Goal: Transaction & Acquisition: Purchase product/service

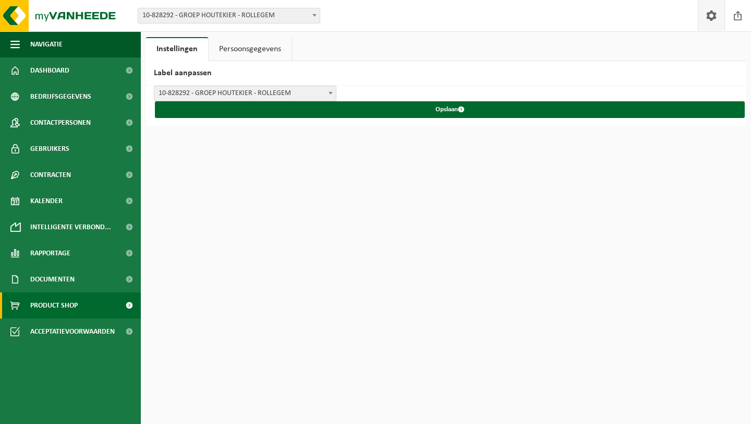
click at [73, 298] on span "Product Shop" at bounding box center [53, 305] width 47 height 26
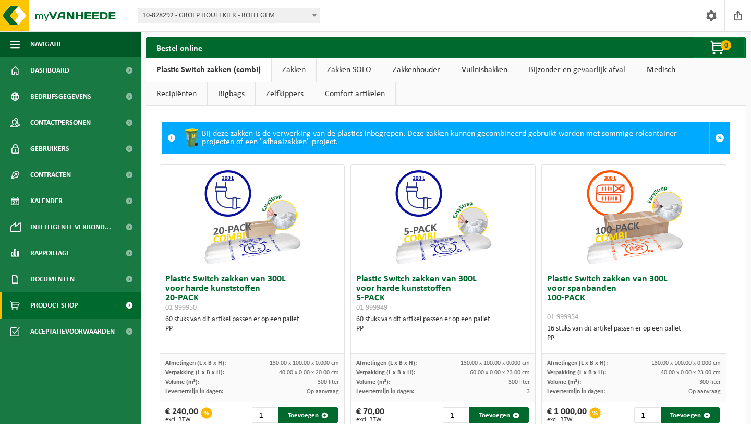
click at [283, 66] on link "Zakken" at bounding box center [294, 70] width 44 height 24
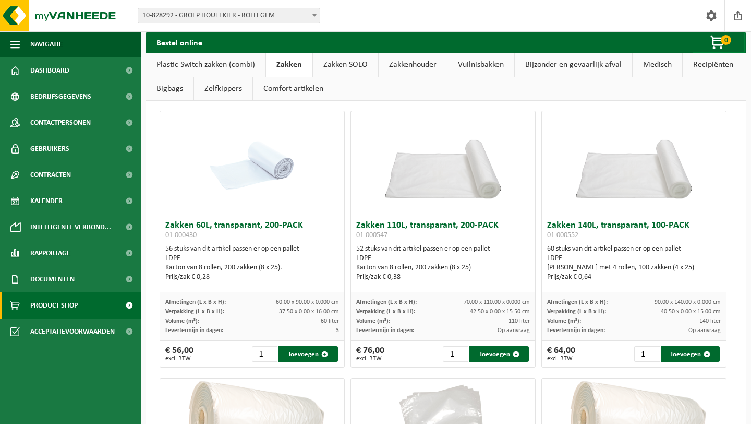
scroll to position [50, 0]
drag, startPoint x: 464, startPoint y: 300, endPoint x: 536, endPoint y: 303, distance: 72.6
click at [488, 334] on div "Levertermijn in dagen: Op aanvraag" at bounding box center [443, 329] width 174 height 9
click at [253, 358] on input "1" at bounding box center [265, 353] width 26 height 16
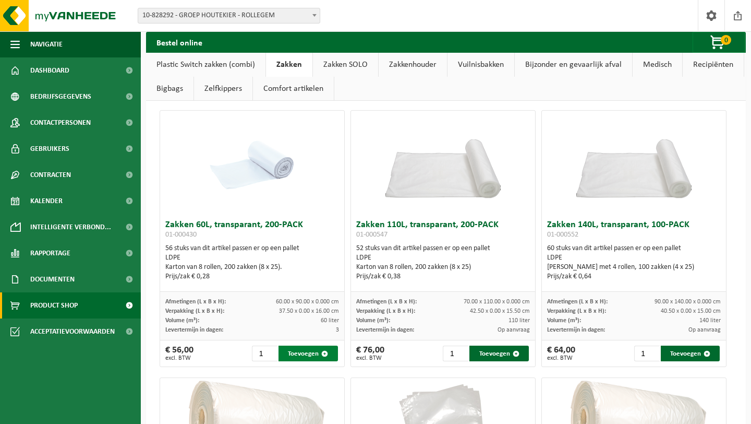
click at [302, 357] on button "Toevoegen" at bounding box center [308, 353] width 59 height 16
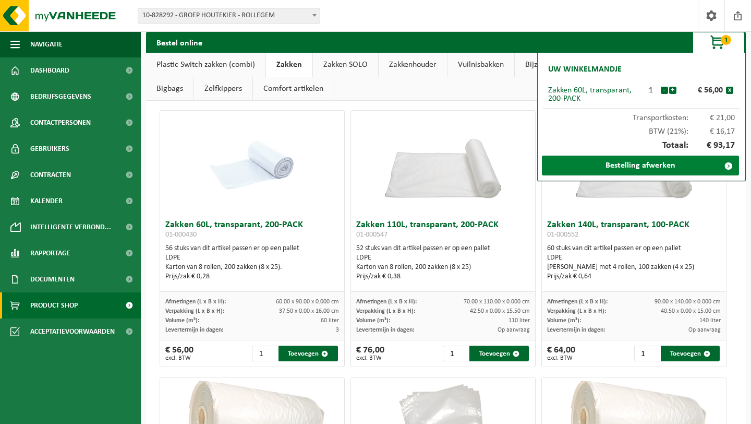
click at [659, 158] on link "Bestelling afwerken" at bounding box center [640, 165] width 197 height 20
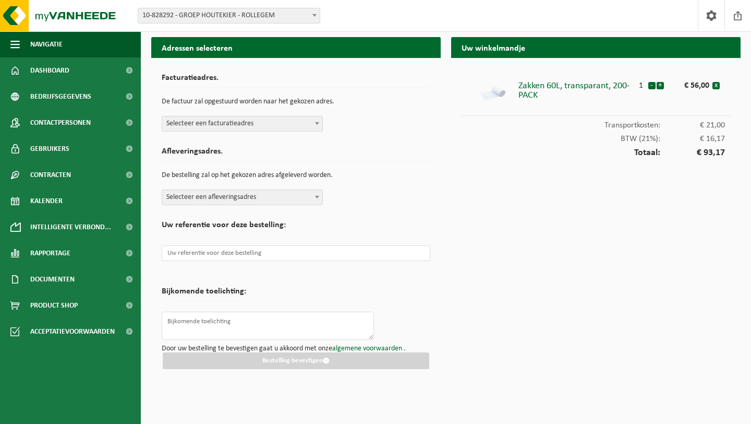
click at [707, 126] on span "€ 21,00" at bounding box center [693, 125] width 65 height 8
click at [555, 87] on div "Zakken 60L, transparant, 200-PACK" at bounding box center [577, 88] width 116 height 24
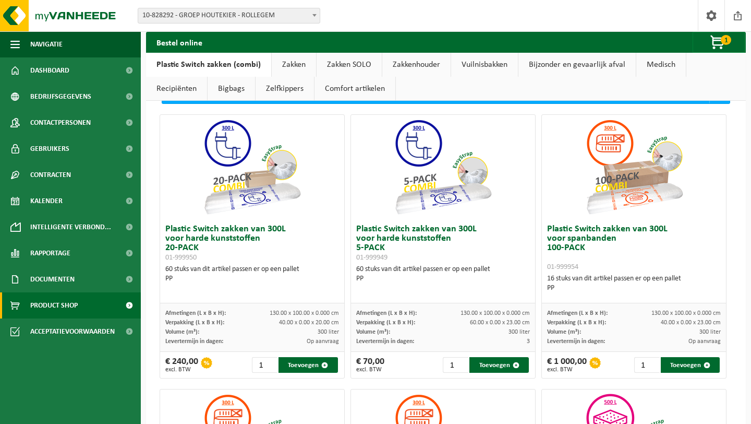
click at [293, 60] on link "Zakken" at bounding box center [294, 65] width 44 height 24
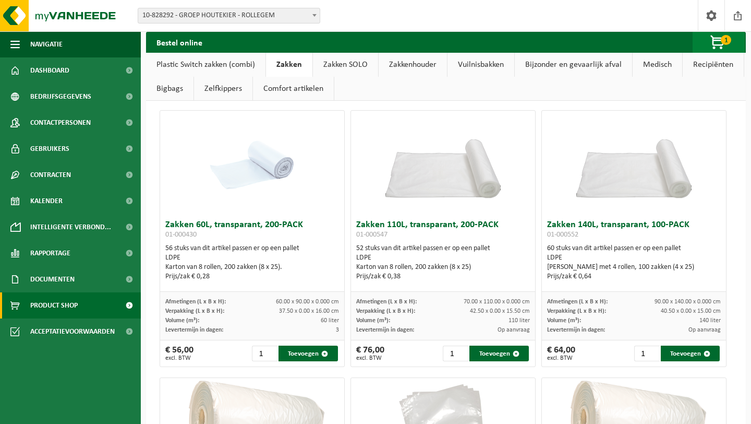
click at [722, 45] on span "button" at bounding box center [718, 42] width 52 height 21
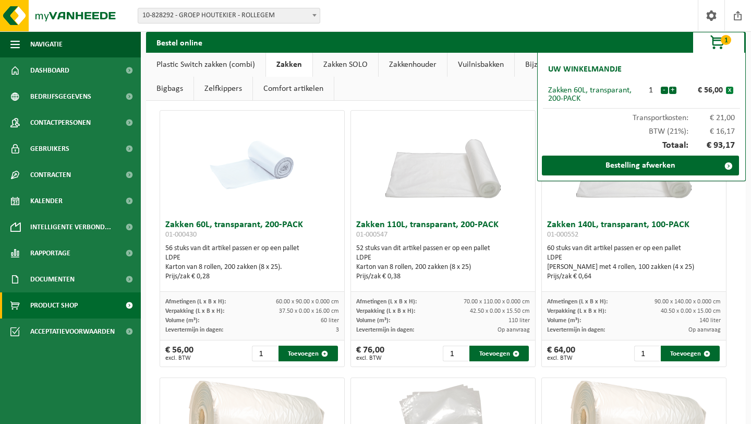
click at [731, 90] on button "x" at bounding box center [729, 90] width 7 height 7
